Goal: Navigation & Orientation: Find specific page/section

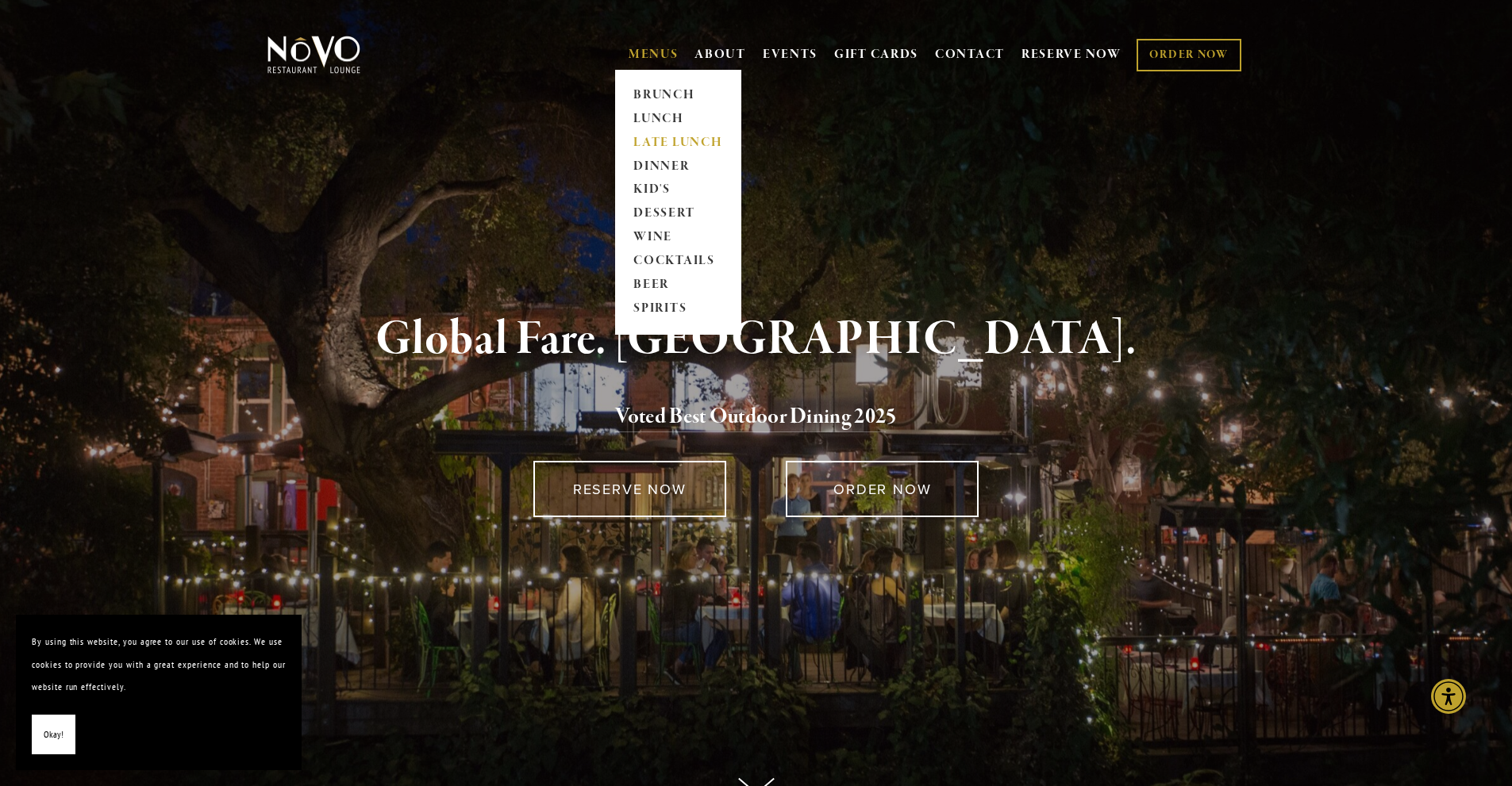
click at [643, 139] on link "LATE LUNCH" at bounding box center [677, 143] width 99 height 24
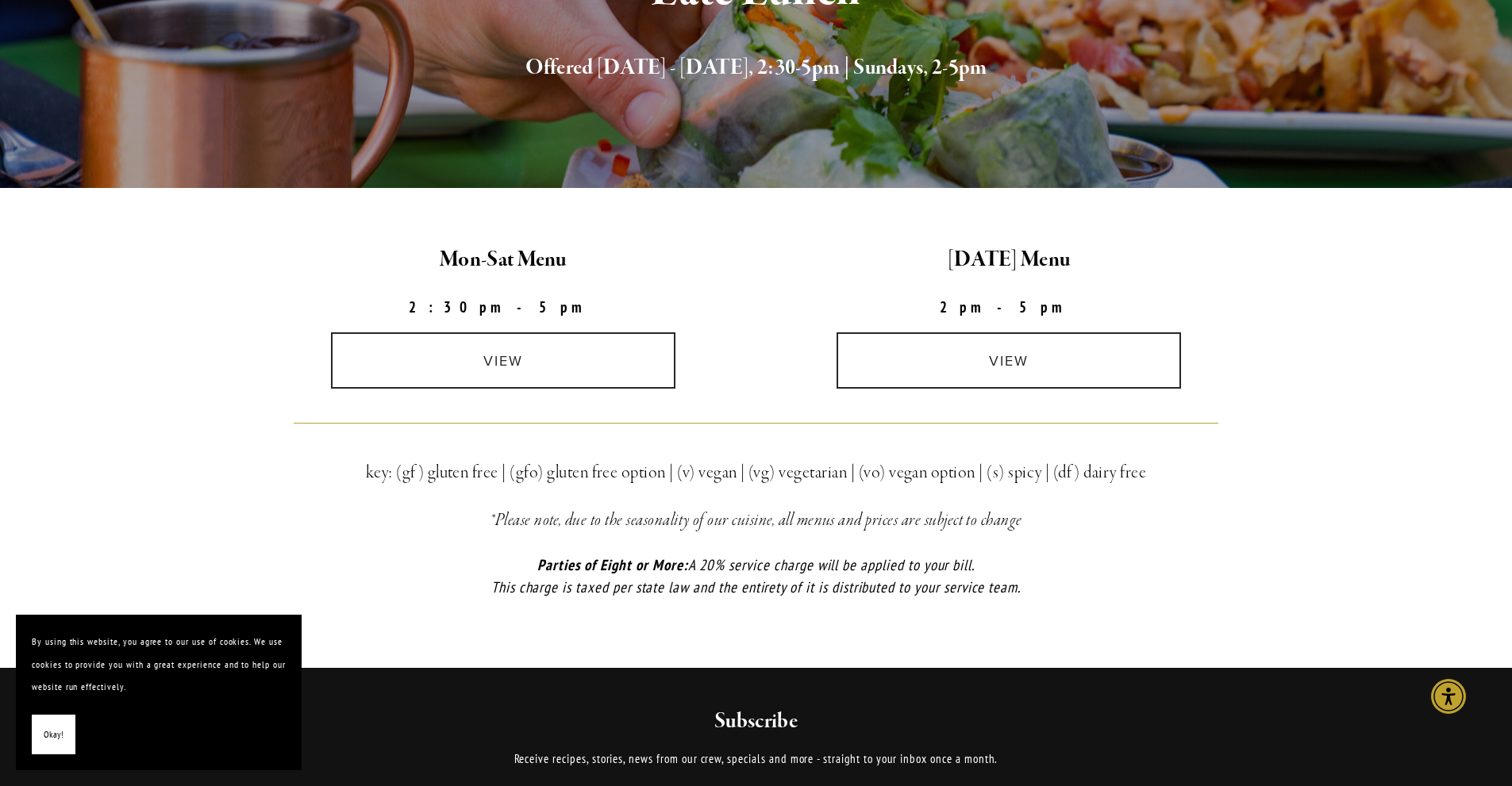
scroll to position [396, 0]
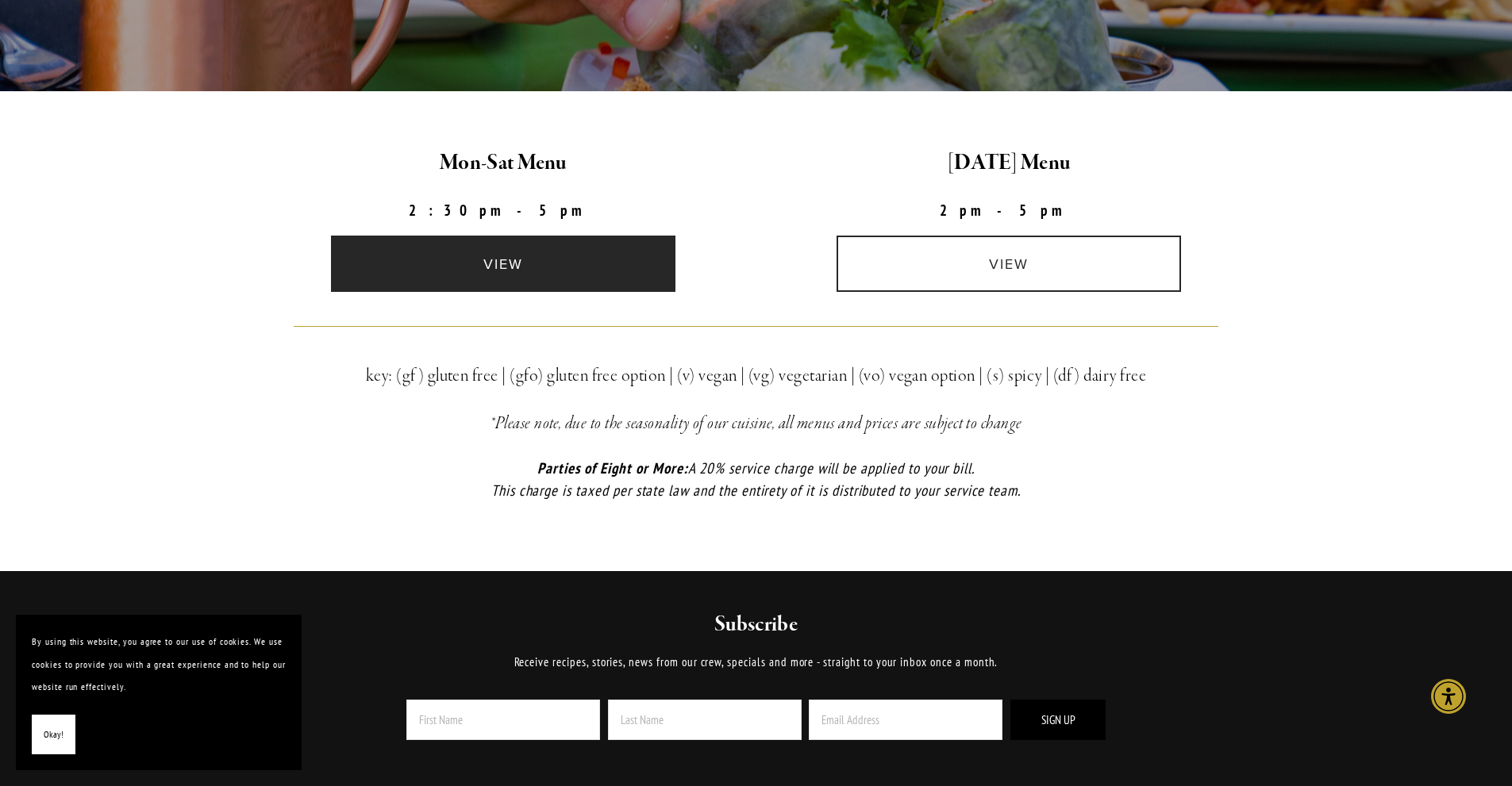
click at [540, 244] on link "view" at bounding box center [503, 263] width 345 height 56
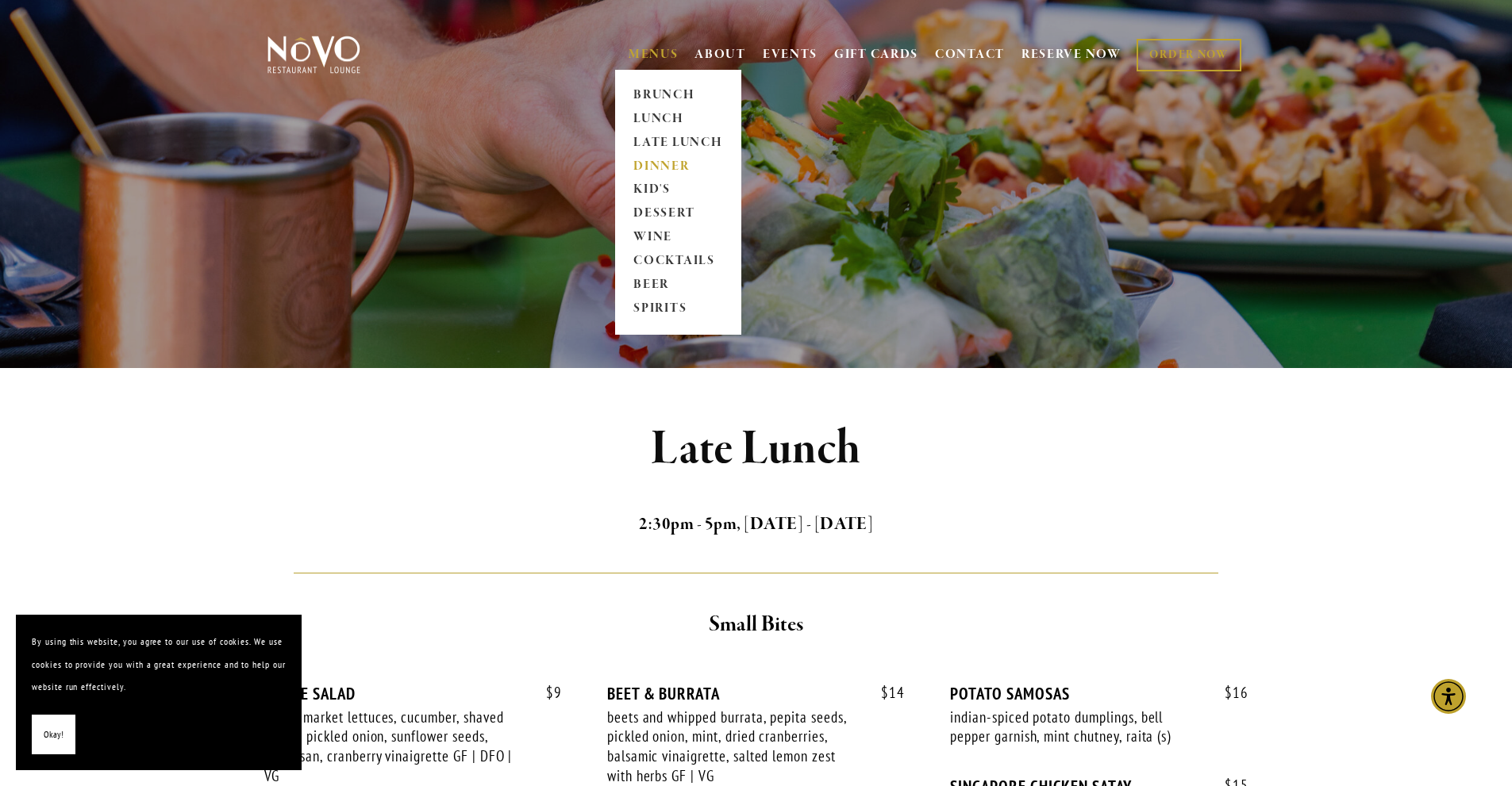
click at [637, 160] on link "DINNER" at bounding box center [677, 166] width 99 height 24
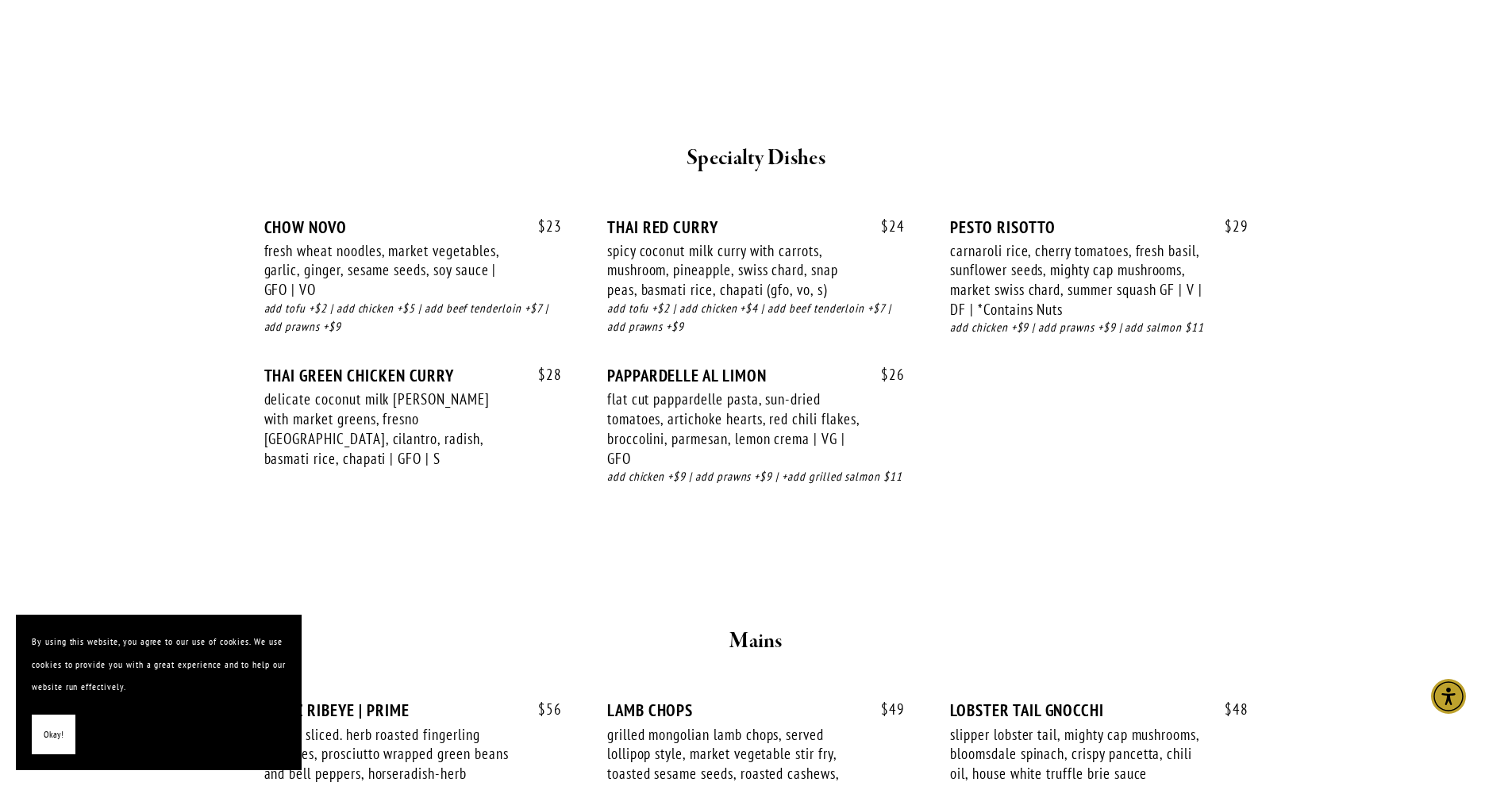
scroll to position [2379, 0]
